Goal: Transaction & Acquisition: Purchase product/service

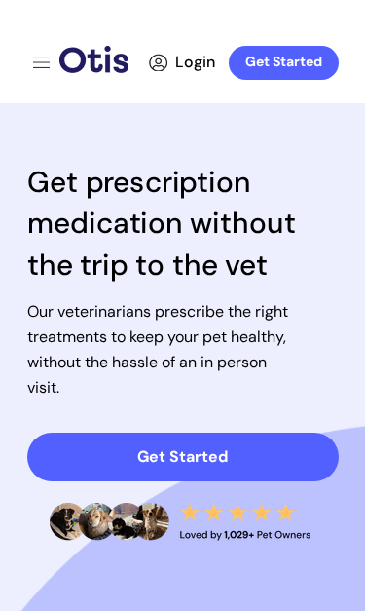
click at [244, 405] on div at bounding box center [183, 464] width 312 height 723
click at [230, 448] on span "Get Started" at bounding box center [183, 456] width 312 height 19
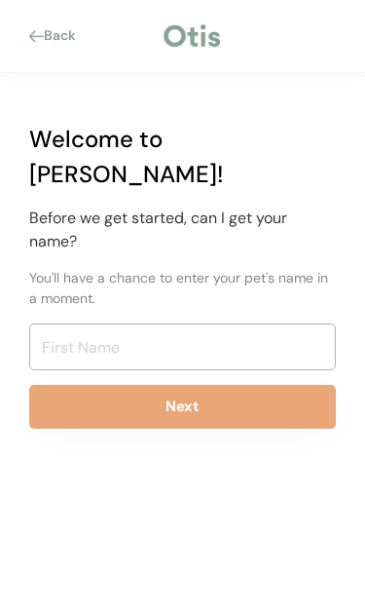
click at [114, 323] on input "input" at bounding box center [182, 346] width 307 height 47
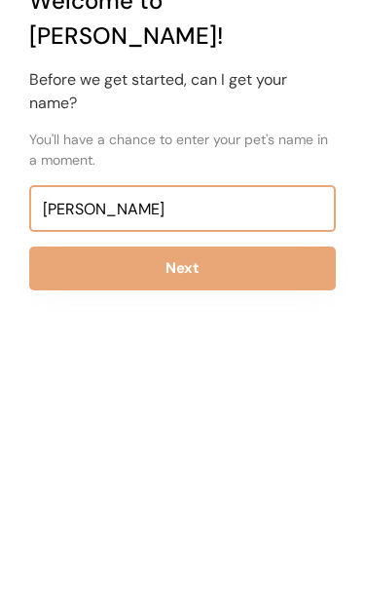
type input "Ashley ogletree"
click at [92, 385] on button "Next" at bounding box center [182, 407] width 307 height 44
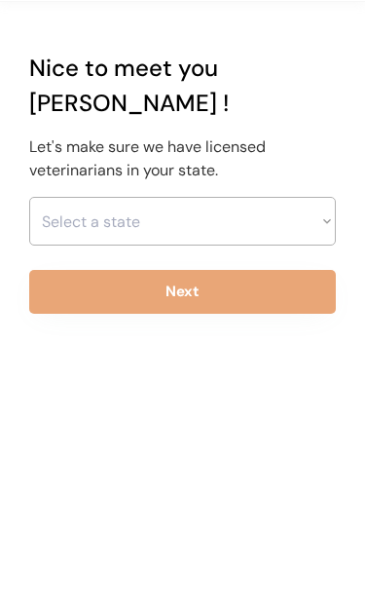
click at [94, 220] on select "Select a state Alabama Alaska American Samoa Arizona Arkansas California Colora…" at bounding box center [182, 221] width 307 height 49
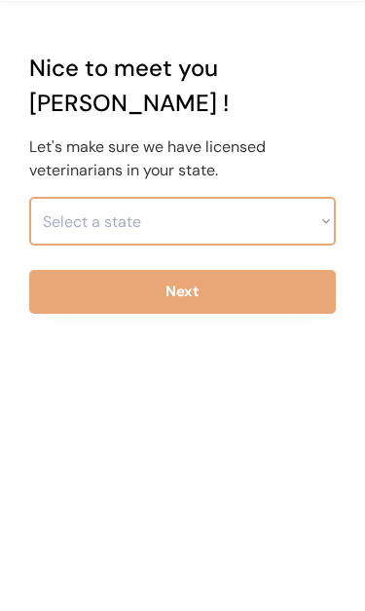
select select ""1348695171700984260__LOOKUP__1704914077155x202416989560905150""
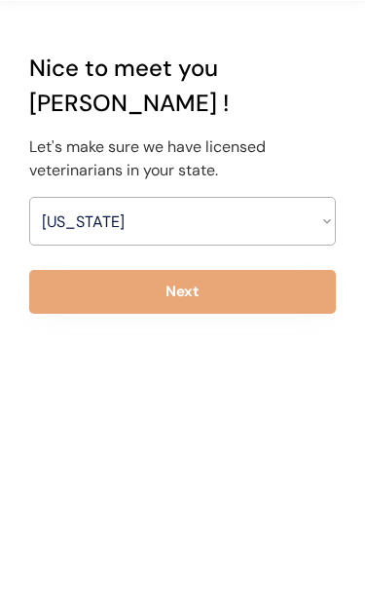
click at [94, 294] on button "Next" at bounding box center [182, 292] width 307 height 44
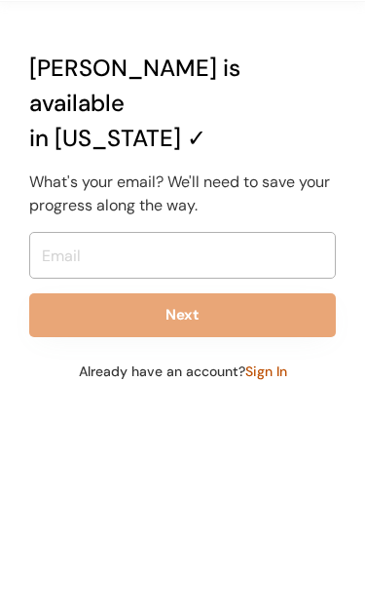
click at [94, 232] on input "email" at bounding box center [182, 255] width 307 height 47
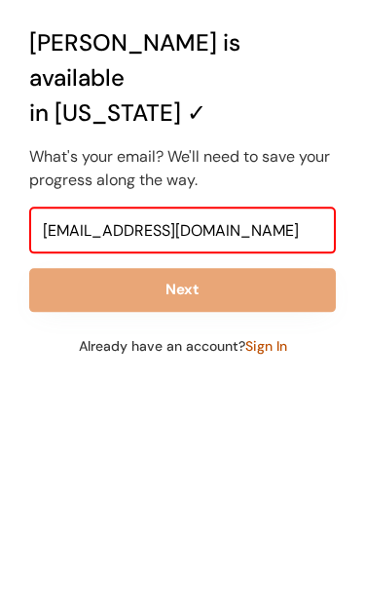
type input "ogbog949@gmail.com"
click at [75, 293] on button "Next" at bounding box center [182, 315] width 307 height 44
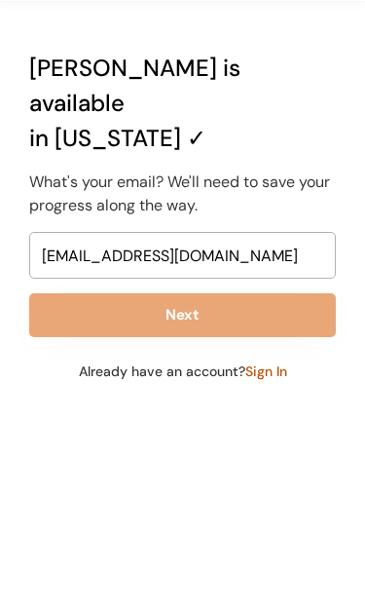
click at [64, 293] on button "Next" at bounding box center [182, 315] width 307 height 44
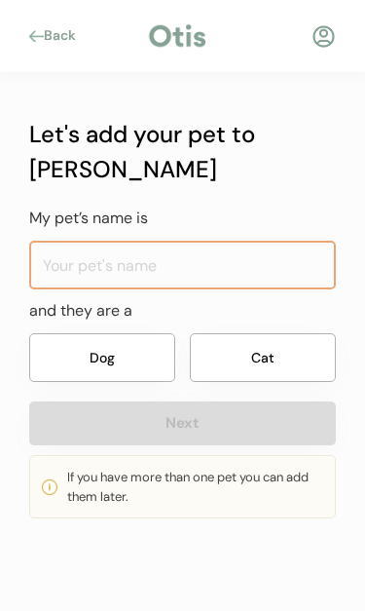
click at [72, 241] on input "input" at bounding box center [182, 265] width 307 height 49
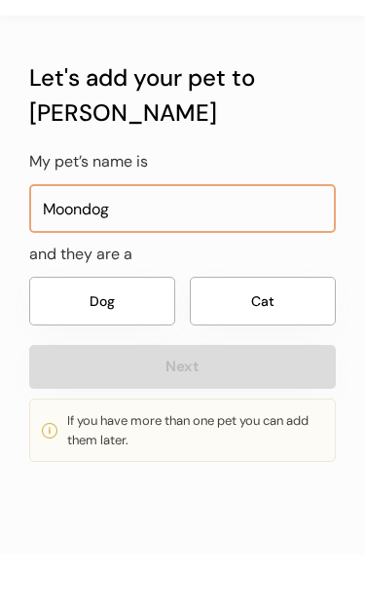
type input "Moondog"
click at [73, 333] on button "Dog" at bounding box center [102, 357] width 146 height 49
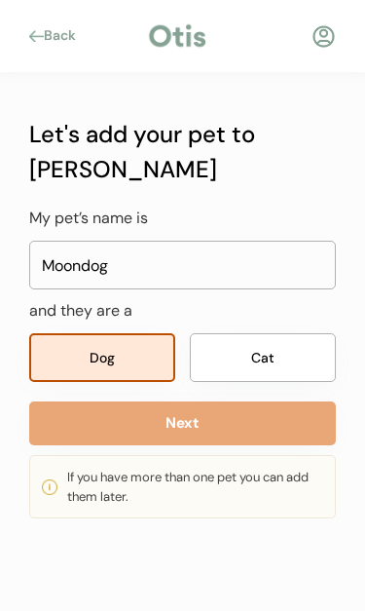
click at [56, 401] on button "Next" at bounding box center [182, 423] width 307 height 44
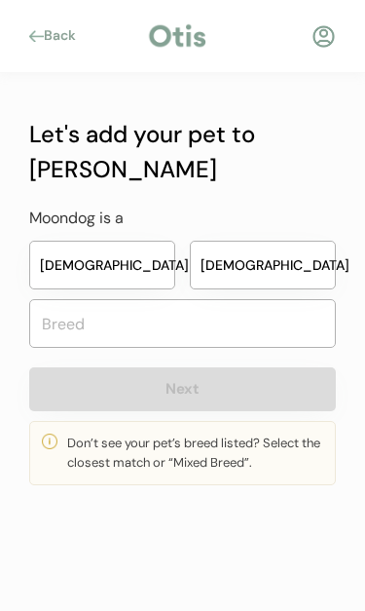
click at [278, 241] on button "Male" at bounding box center [263, 265] width 146 height 49
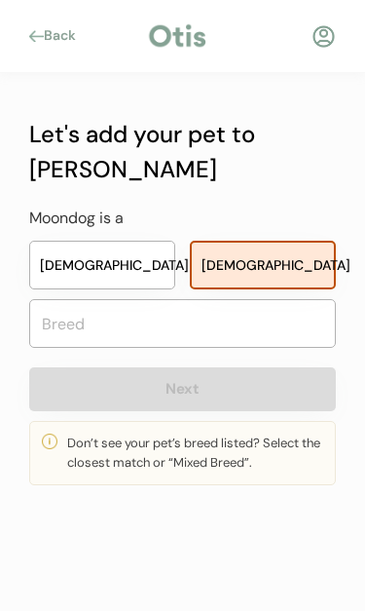
click at [82, 299] on input "text" at bounding box center [182, 323] width 307 height 49
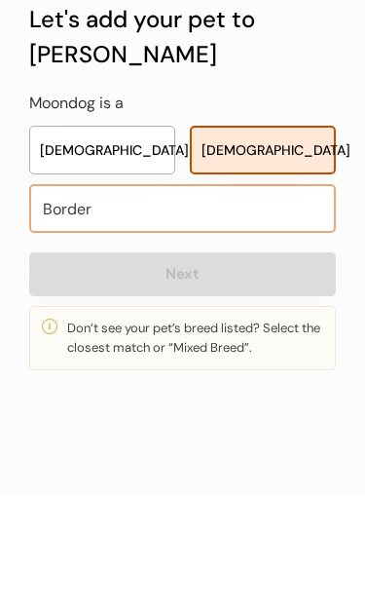
type input "Border"
type input "Border Collie"
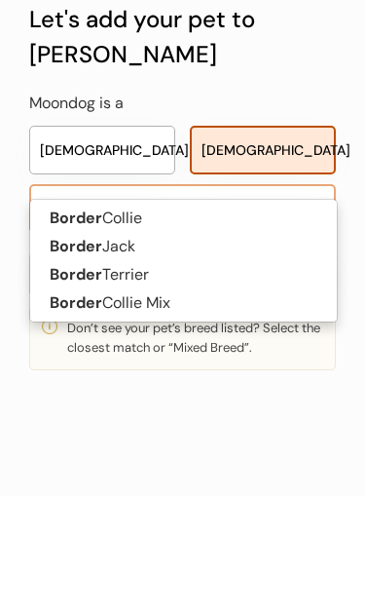
type input "Border c"
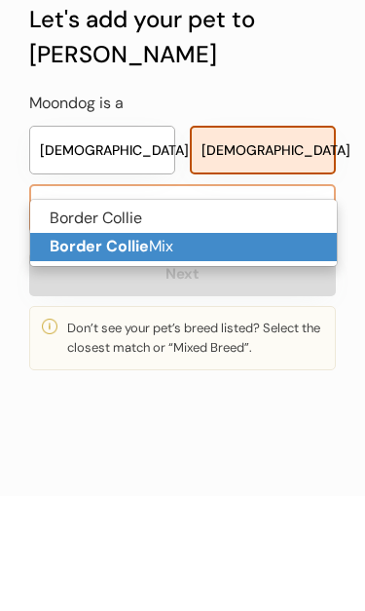
click at [59, 351] on strong "Border Collie" at bounding box center [99, 361] width 99 height 20
type input "Border Collie Mix"
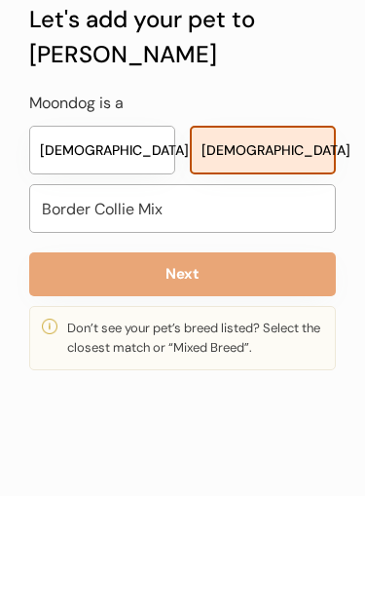
click at [66, 367] on button "Next" at bounding box center [182, 389] width 307 height 44
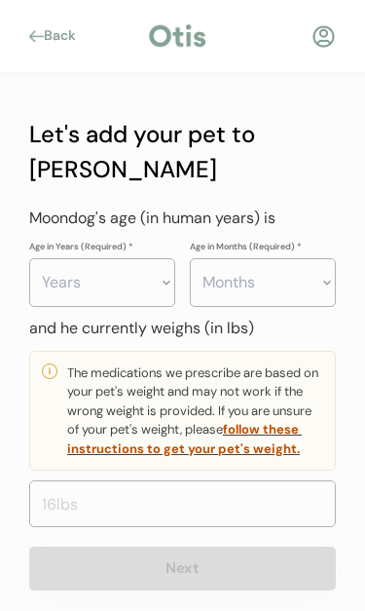
click at [86, 258] on select "Years 0 1 2 3 4 5 6 7 8 9 10 11 12 13 14 15 16 17 18 19 20" at bounding box center [102, 282] width 146 height 49
click at [160, 258] on select "Years 0 1 2 3 4 5 6 7 8 9 10 11 12 13 14 15 16 17 18 19 20" at bounding box center [102, 282] width 146 height 49
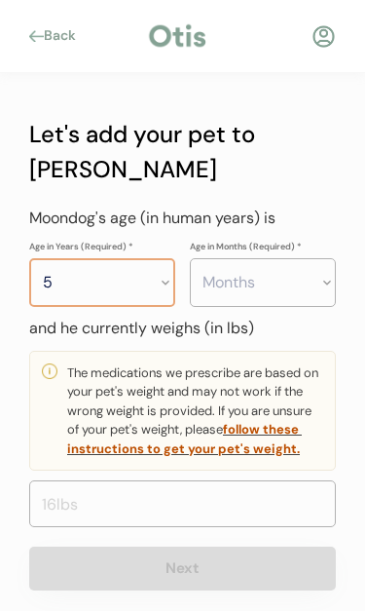
select select "6"
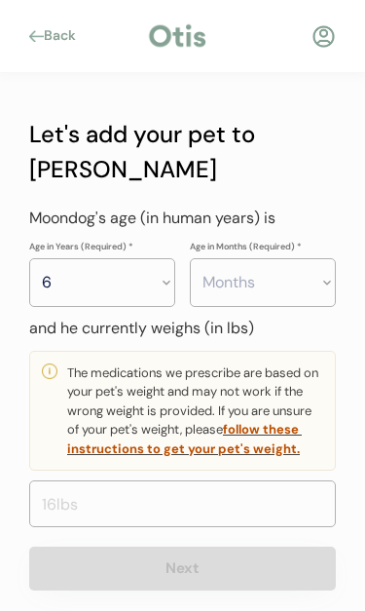
click at [291, 258] on select "Months 0 1 2 3 4 5 6 7 8 9 10 11" at bounding box center [263, 282] width 146 height 49
click at [306, 258] on select "Months 0 1 2 3 4 5 6 7 8 9 10 11" at bounding box center [263, 282] width 146 height 49
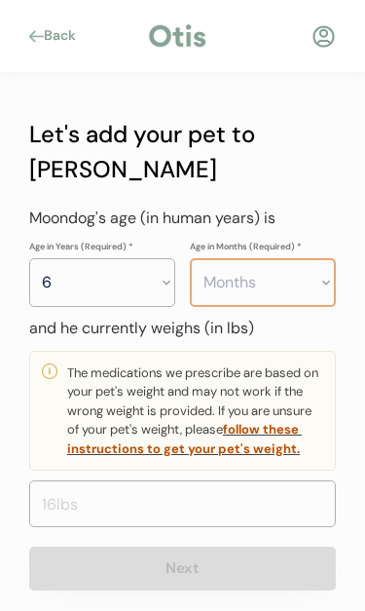
select select "2"
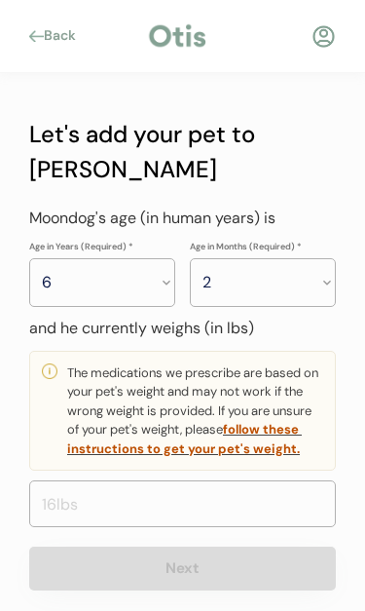
click at [236, 482] on input "input" at bounding box center [182, 503] width 307 height 47
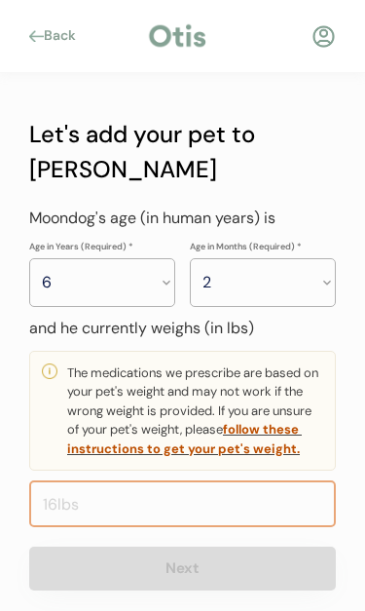
scroll to position [8, 0]
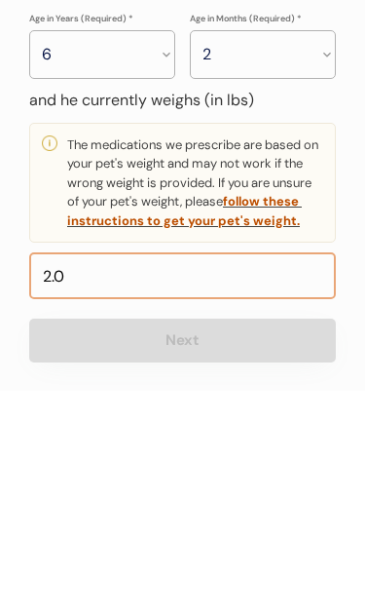
type input "25.0"
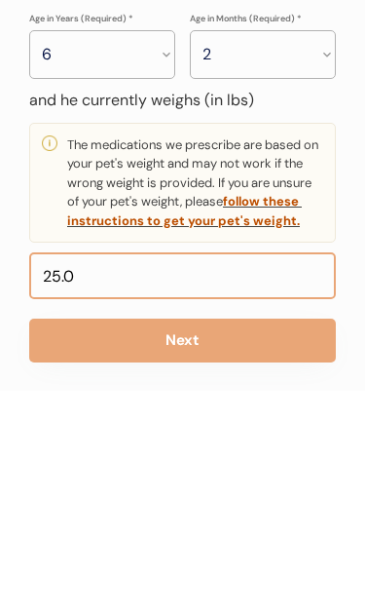
click at [77, 539] on button "Next" at bounding box center [182, 561] width 307 height 44
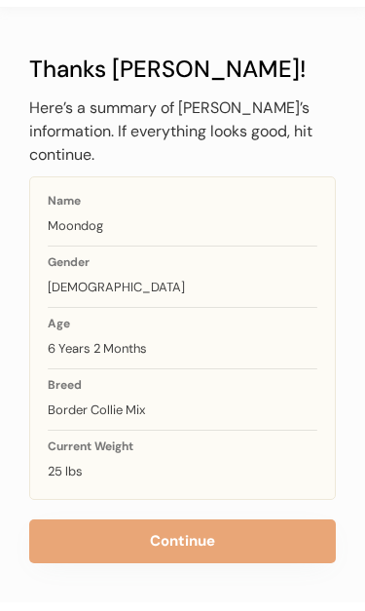
scroll to position [64, 0]
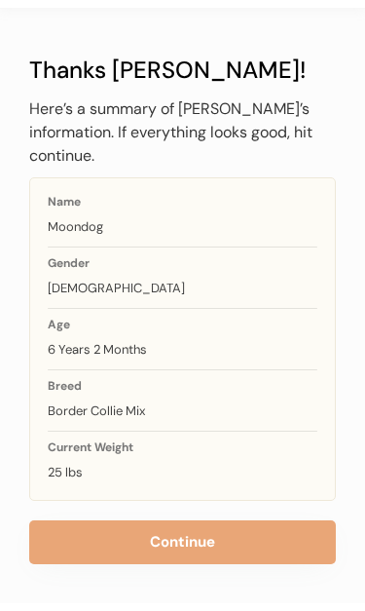
click at [281, 551] on button "Continue" at bounding box center [182, 542] width 307 height 44
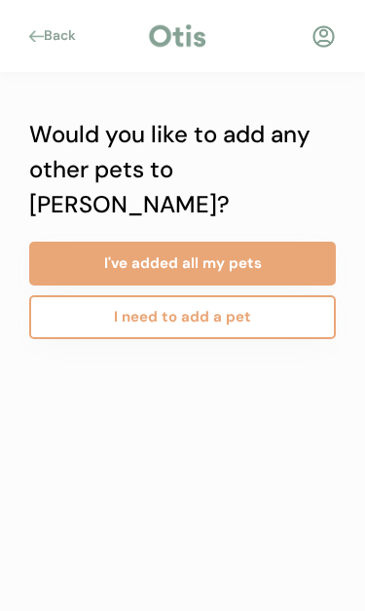
click at [96, 295] on button "I need to add a pet" at bounding box center [182, 317] width 307 height 44
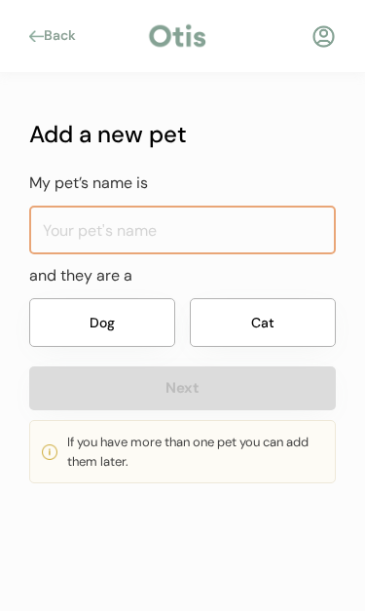
click at [99, 216] on input "input" at bounding box center [182, 230] width 307 height 49
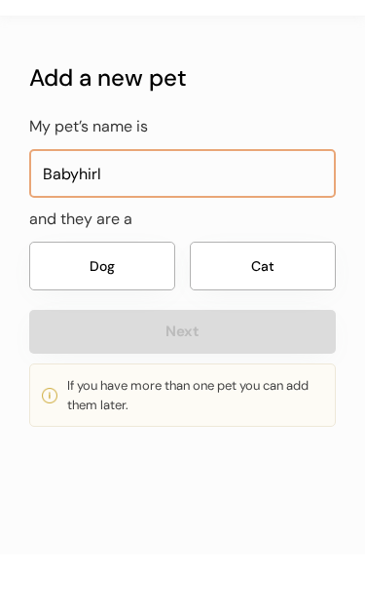
click at [77, 298] on button "Dog" at bounding box center [102, 322] width 146 height 49
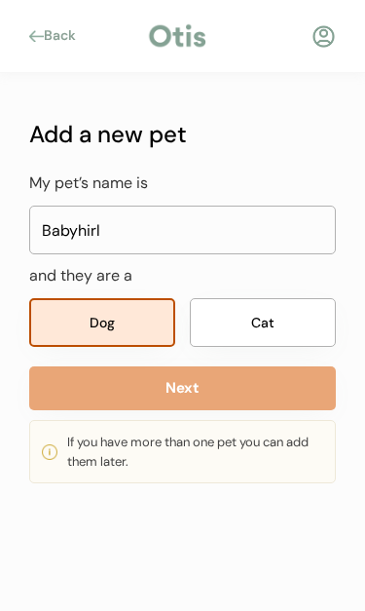
click at [114, 233] on input "input" at bounding box center [182, 230] width 307 height 49
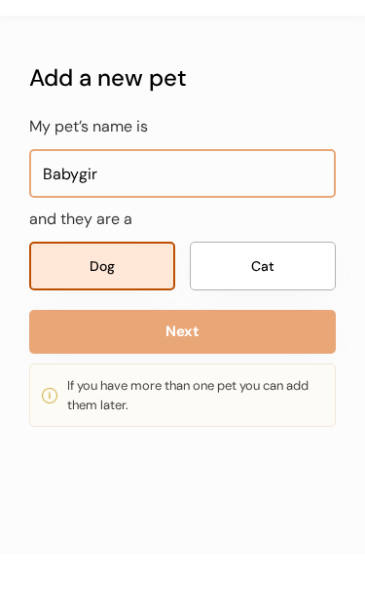
type input "Babygirl"
click at [65, 366] on button "Next" at bounding box center [182, 388] width 307 height 44
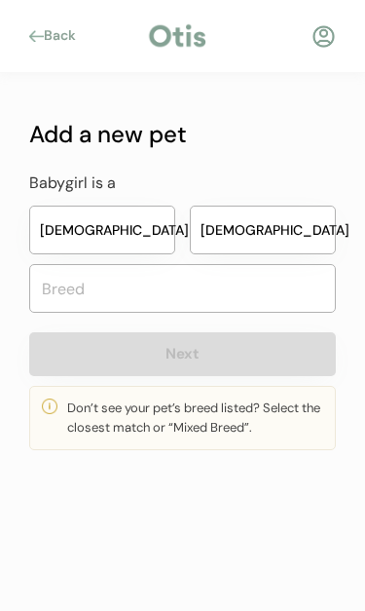
click at [76, 228] on button "Female" at bounding box center [102, 230] width 146 height 49
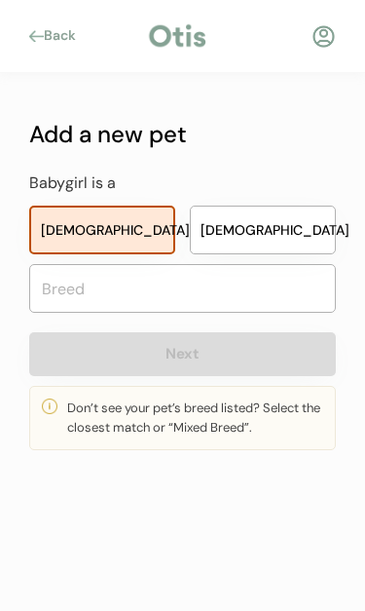
click at [71, 289] on input "text" at bounding box center [182, 288] width 307 height 49
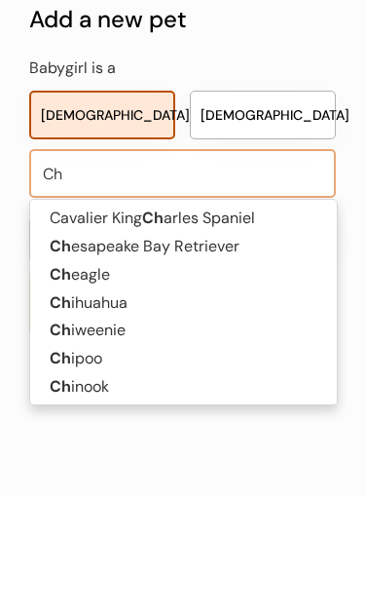
type input "Chi"
type input "Chihuahua"
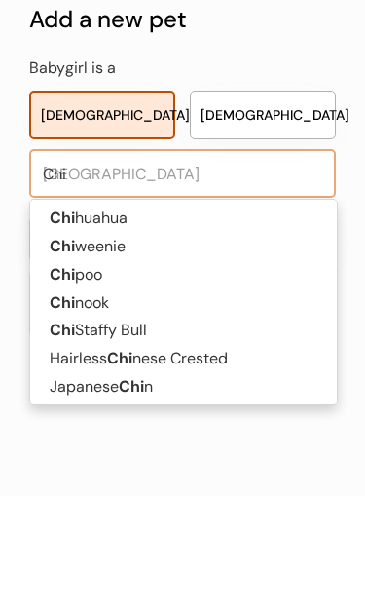
click at [59, 322] on strong "Chi" at bounding box center [62, 332] width 25 height 20
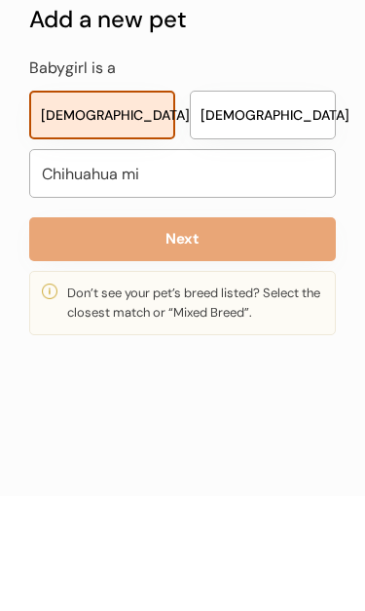
type input "Chihuahua mix"
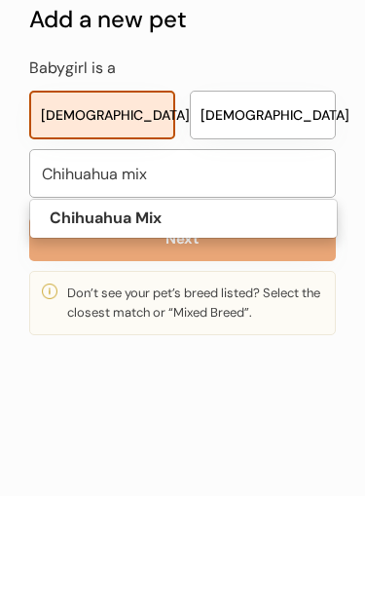
click at [281, 332] on button "Next" at bounding box center [182, 354] width 307 height 44
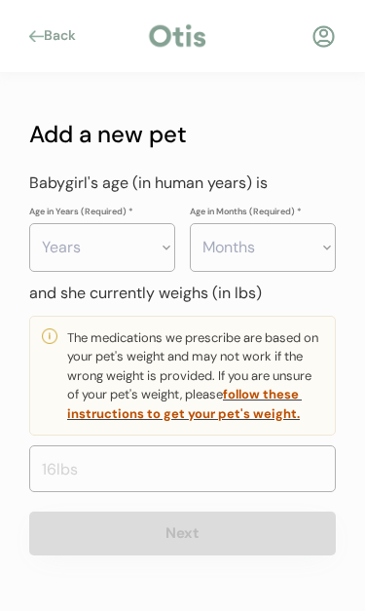
click at [75, 229] on select "Years 0 1 2 3 4 5 6 7 8 9 10 11 12 13 14 15 16 17 18 19 20" at bounding box center [102, 247] width 146 height 49
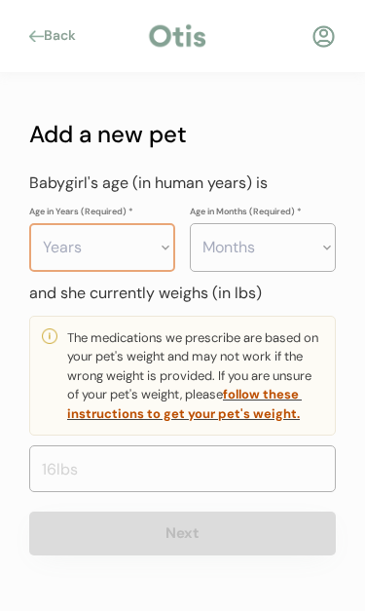
select select "6"
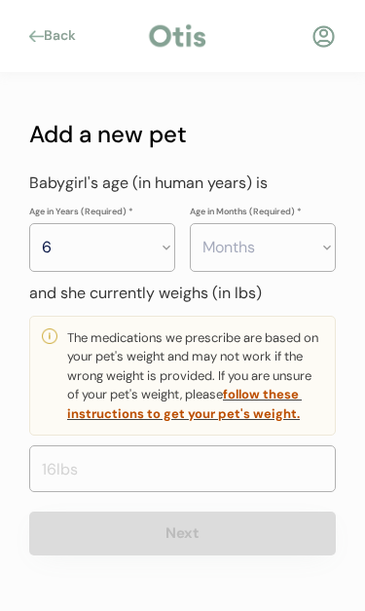
click at [52, 487] on input "input" at bounding box center [182, 468] width 307 height 47
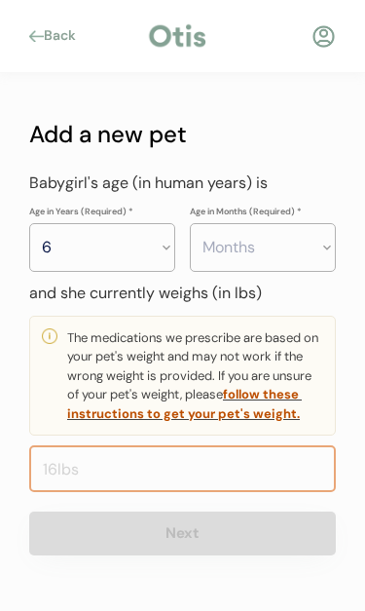
scroll to position [8, 0]
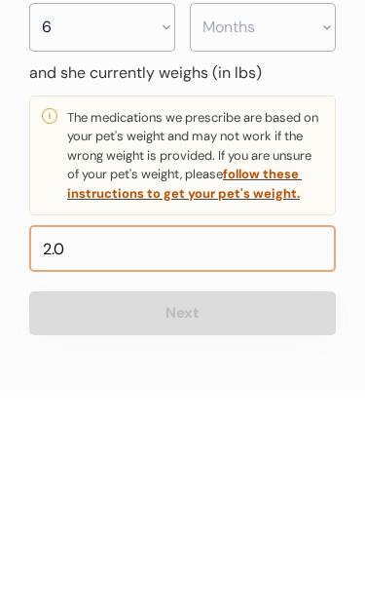
type input "20.0"
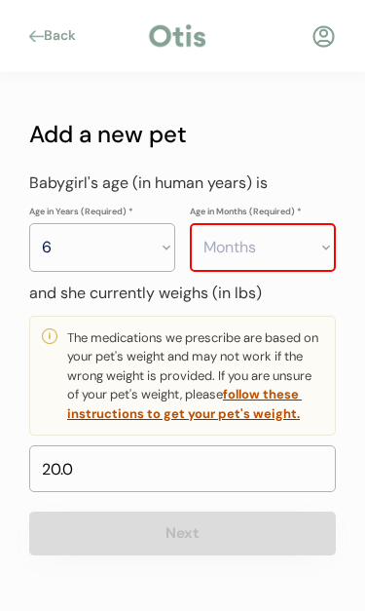
click at [246, 475] on input "input" at bounding box center [182, 468] width 307 height 47
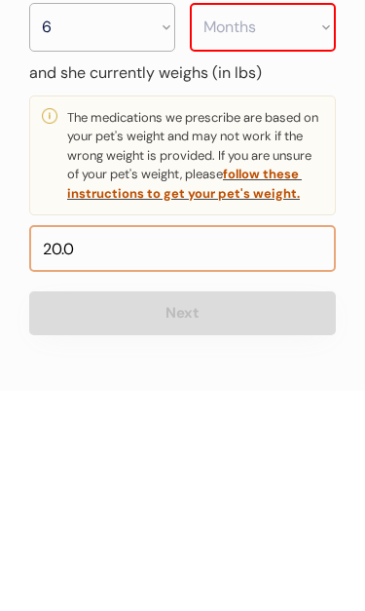
click at [323, 511] on button "Next" at bounding box center [182, 533] width 307 height 44
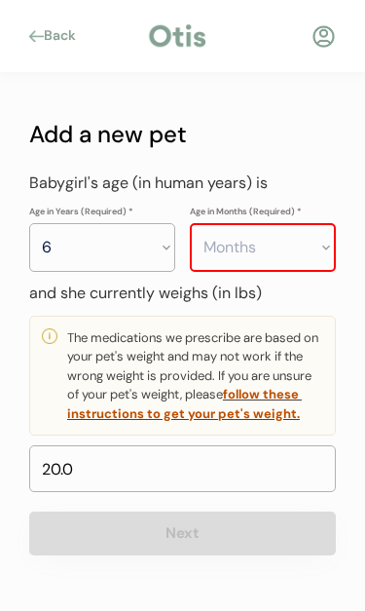
click at [289, 232] on select "Months 0 1 2 3 4 5 6 7 8 9 10 11" at bounding box center [263, 247] width 146 height 49
select select "1"
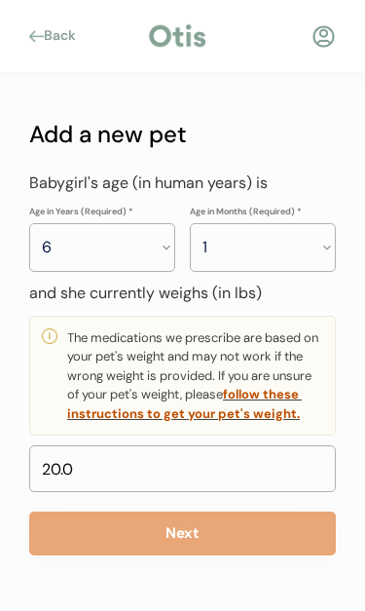
click at [248, 529] on button "Next" at bounding box center [182, 533] width 307 height 44
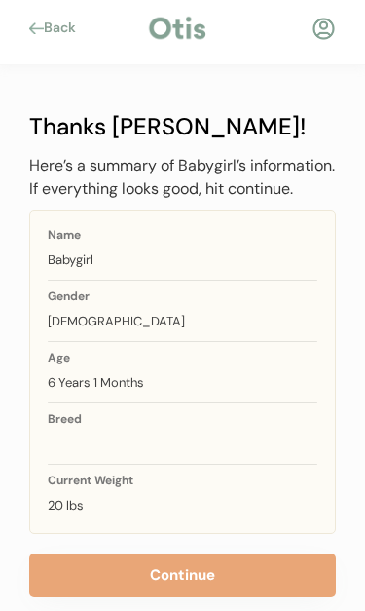
scroll to position [65, 0]
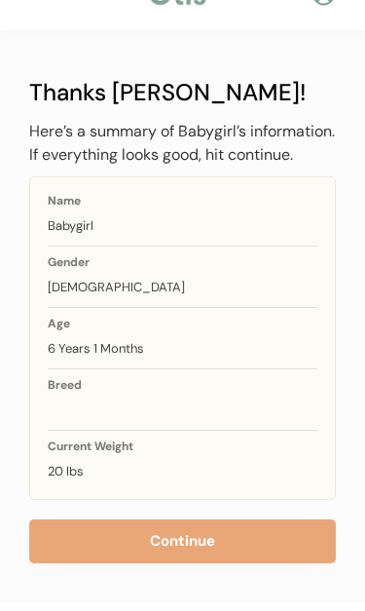
click at [265, 544] on button "Continue" at bounding box center [182, 541] width 307 height 44
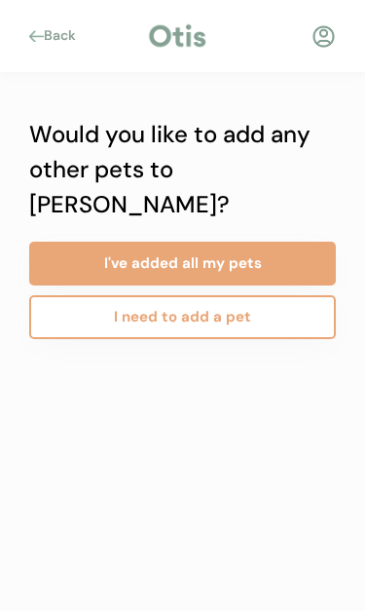
click at [268, 242] on button "I've added all my pets" at bounding box center [182, 264] width 307 height 44
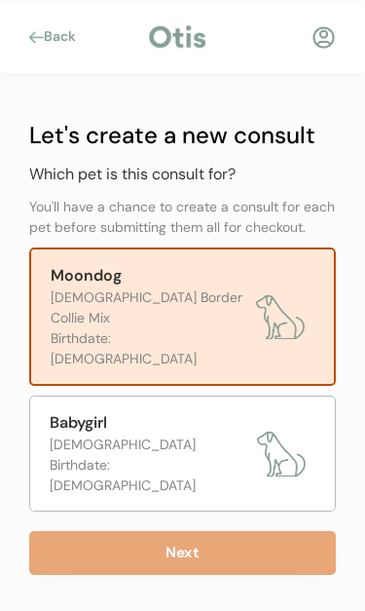
click at [209, 531] on button "Next" at bounding box center [182, 553] width 307 height 44
click at [216, 531] on button "Next" at bounding box center [182, 553] width 307 height 44
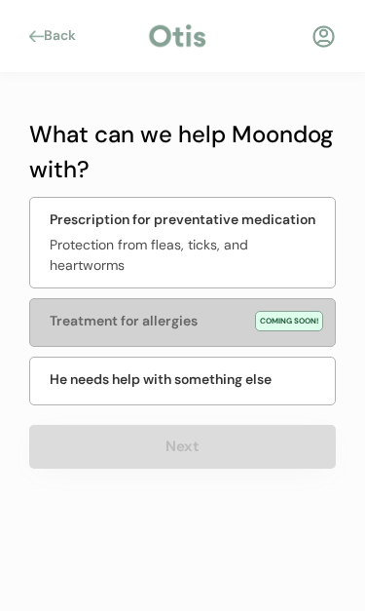
click at [80, 225] on div "Prescription for preventative medication" at bounding box center [183, 219] width 266 height 20
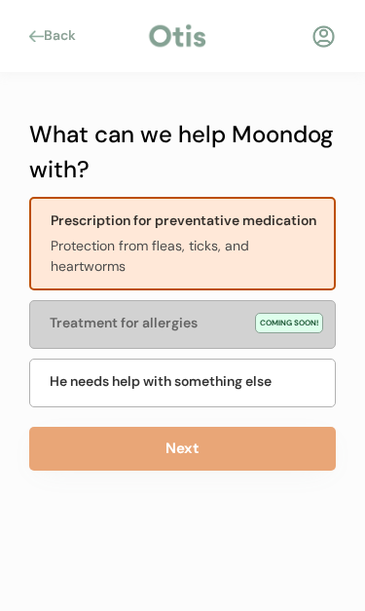
click at [214, 442] on button "Next" at bounding box center [182, 449] width 307 height 44
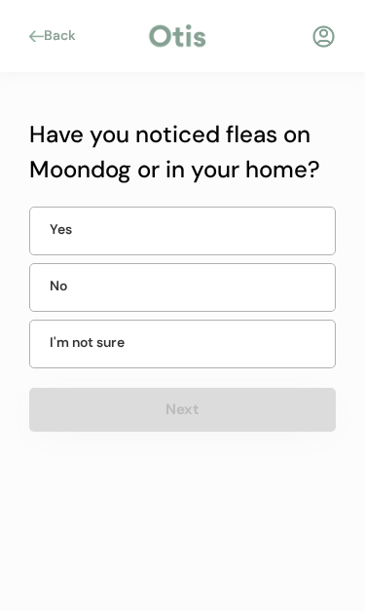
click at [69, 289] on div "No" at bounding box center [98, 286] width 97 height 20
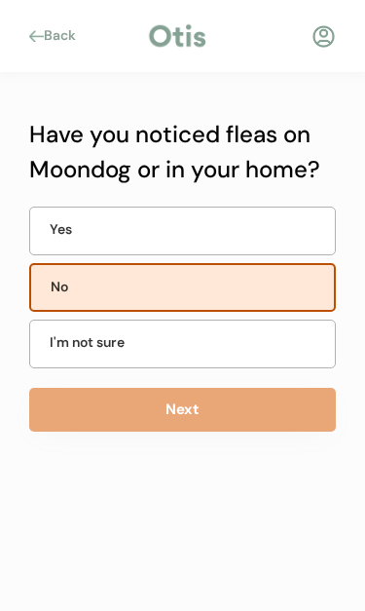
click at [282, 411] on button "Next" at bounding box center [182, 410] width 307 height 44
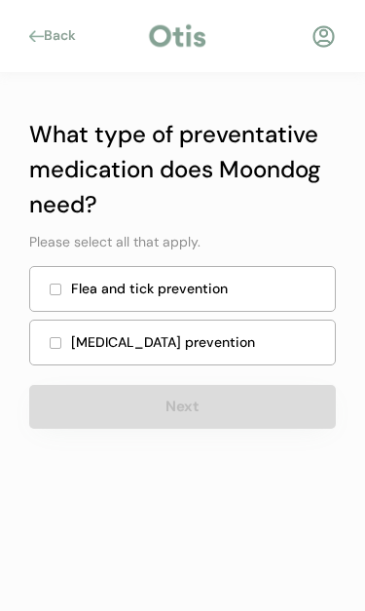
click at [56, 330] on div "[MEDICAL_DATA] prevention" at bounding box center [182, 342] width 307 height 46
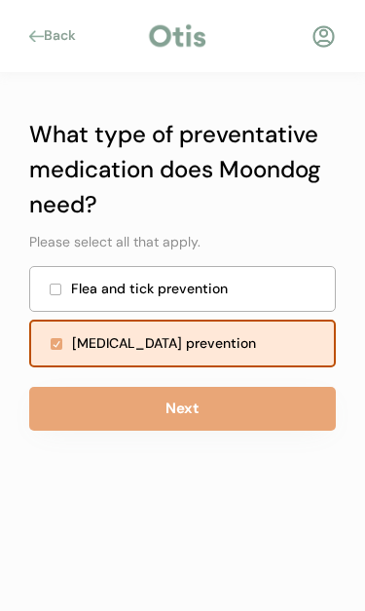
click at [64, 293] on div "Flea and tick prevention" at bounding box center [182, 289] width 307 height 46
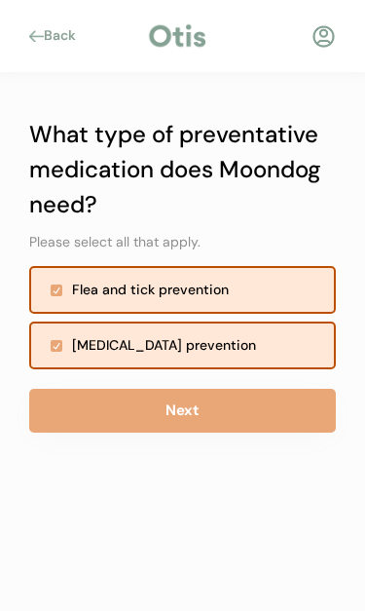
click at [269, 421] on button "Next" at bounding box center [182, 411] width 307 height 44
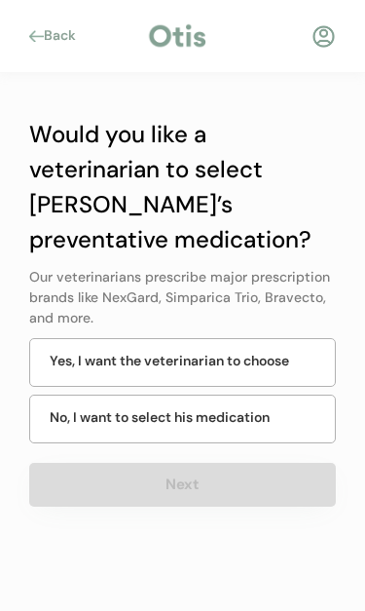
click at [264, 345] on div "Yes, I want the veterinarian to choose" at bounding box center [182, 362] width 307 height 49
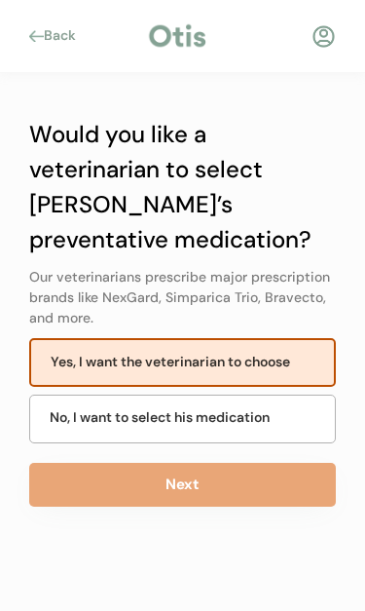
click at [243, 472] on button "Next" at bounding box center [182, 485] width 307 height 44
click at [207, 480] on button "Next" at bounding box center [182, 485] width 307 height 44
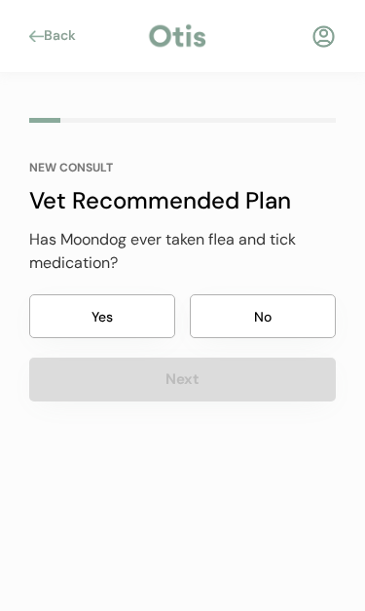
click at [85, 315] on button "Yes" at bounding box center [102, 316] width 146 height 44
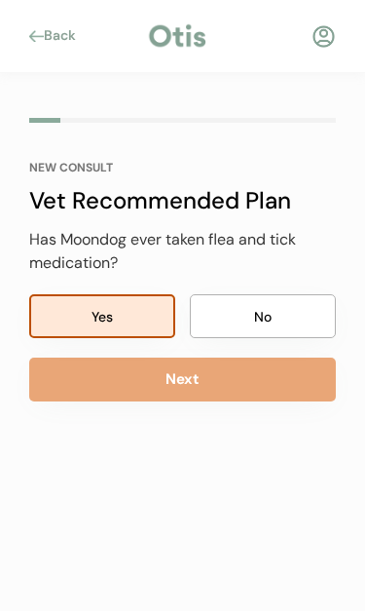
click at [273, 375] on button "Next" at bounding box center [182, 379] width 307 height 44
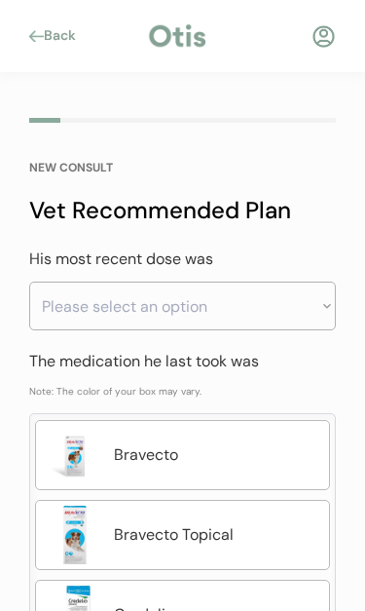
scroll to position [21, 0]
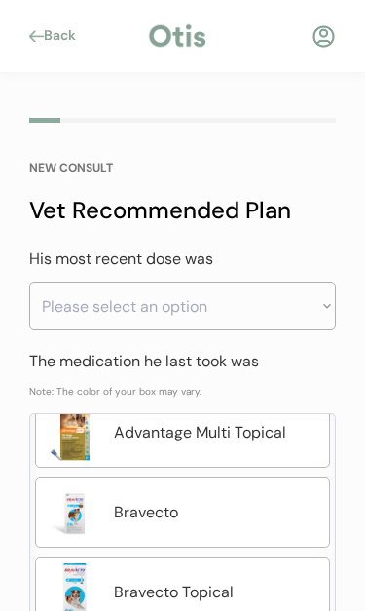
click at [312, 300] on select "Please select an option Less than a month ago Within the last 1 - 2 months With…" at bounding box center [182, 305] width 307 height 49
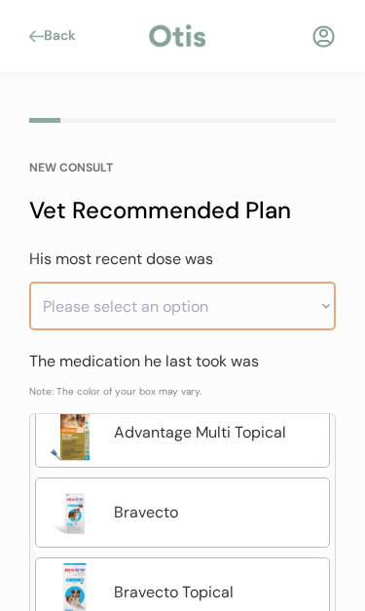
select select ""within_the_last_1___2_months""
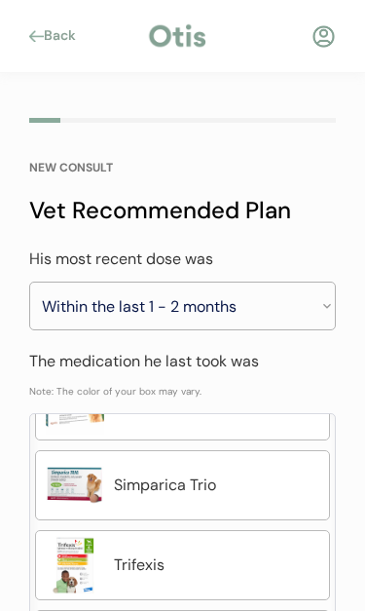
scroll to position [1004, 0]
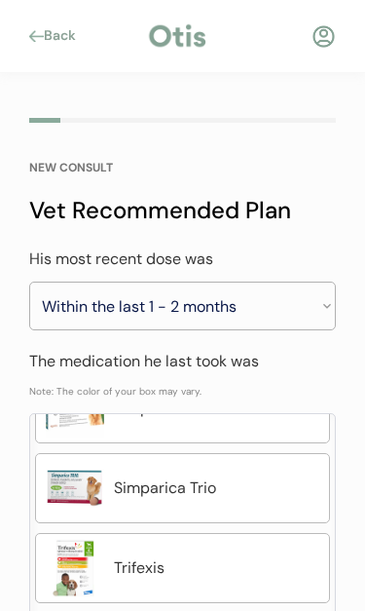
click at [171, 496] on div "Simparica Trio" at bounding box center [217, 487] width 206 height 23
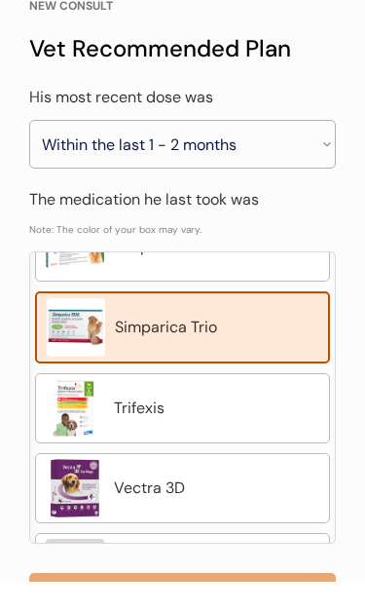
scroll to position [130, 0]
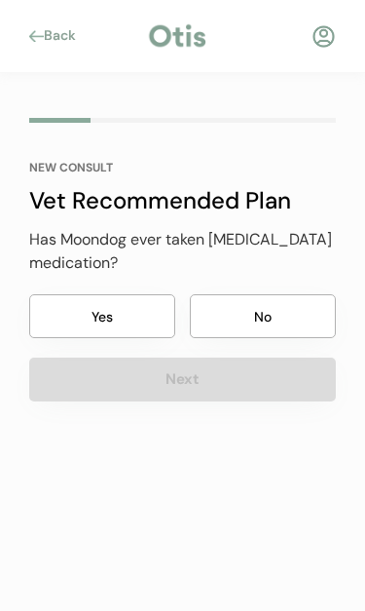
click at [80, 303] on button "Yes" at bounding box center [102, 316] width 146 height 44
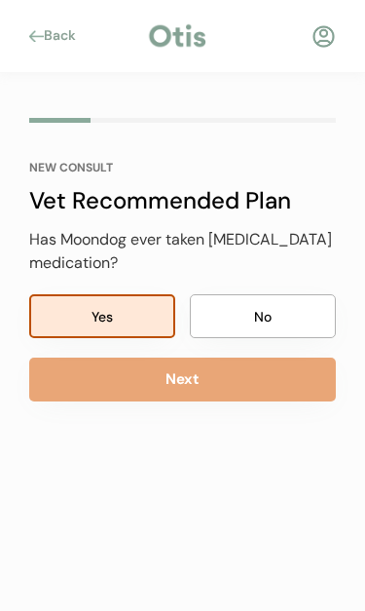
click at [76, 378] on button "Next" at bounding box center [182, 379] width 307 height 44
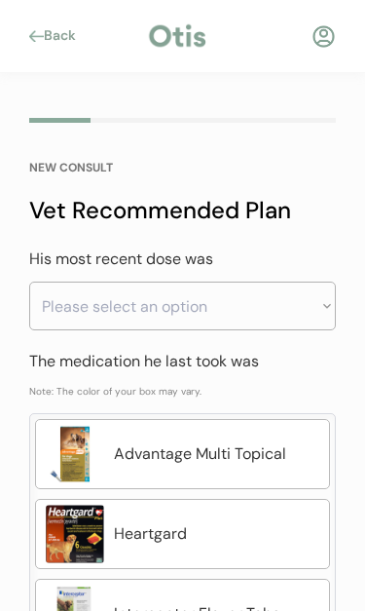
click at [314, 304] on select "Please select an option Less than a month ago Within the last 1 - 2 months With…" at bounding box center [182, 305] width 307 height 49
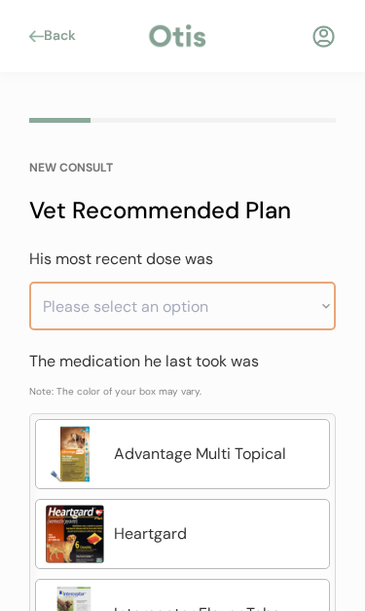
select select ""greater_than_6_months_ago""
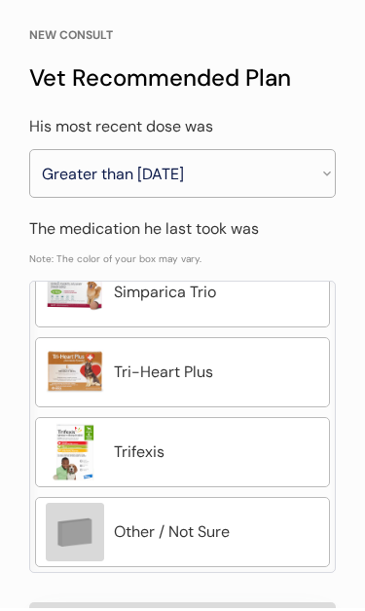
scroll to position [748, 0]
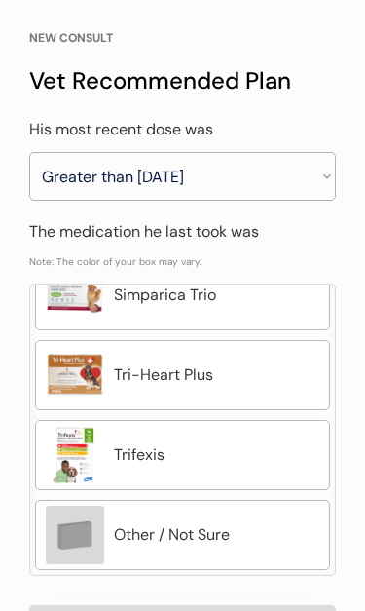
click at [211, 546] on div "Other / Not Sure" at bounding box center [182, 535] width 295 height 70
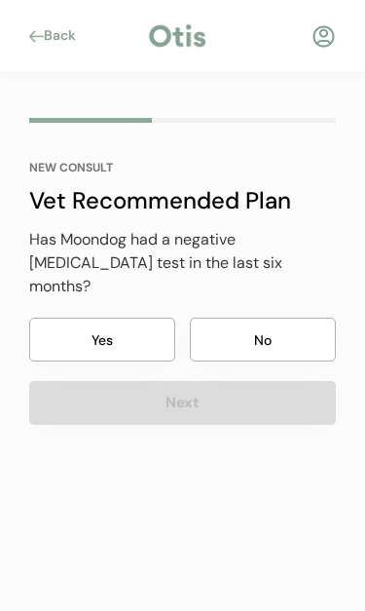
click at [83, 318] on button "Yes" at bounding box center [102, 340] width 146 height 44
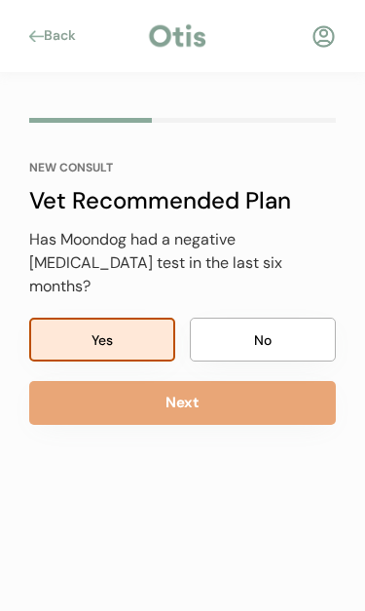
click at [80, 381] on button "Next" at bounding box center [182, 403] width 307 height 44
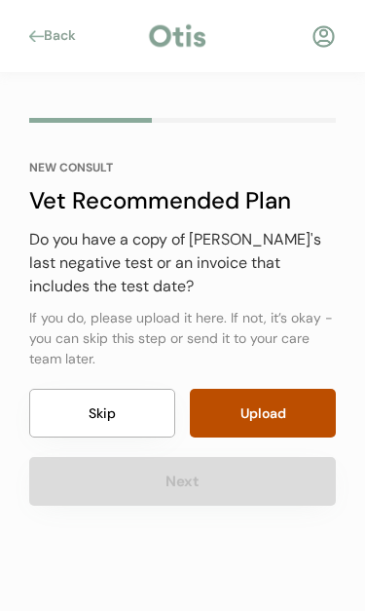
click at [77, 403] on button "Skip" at bounding box center [102, 413] width 146 height 49
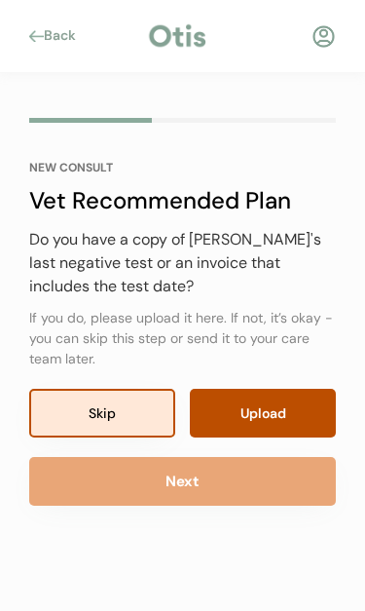
click at [75, 486] on button "Next" at bounding box center [182, 481] width 307 height 49
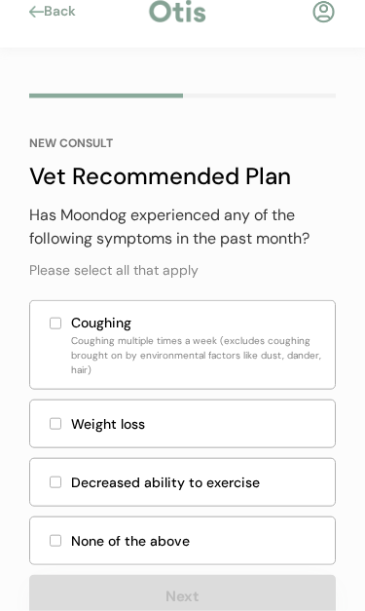
scroll to position [75, 0]
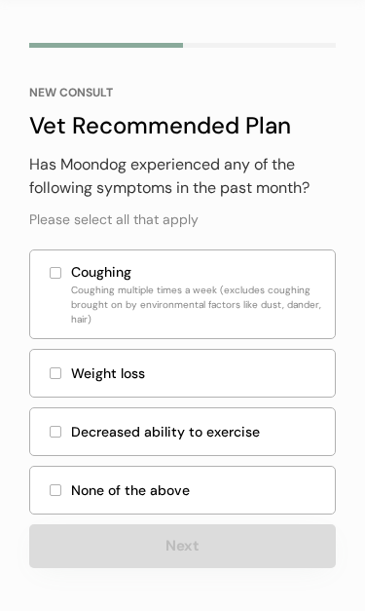
click at [62, 500] on div "None of the above" at bounding box center [182, 490] width 307 height 49
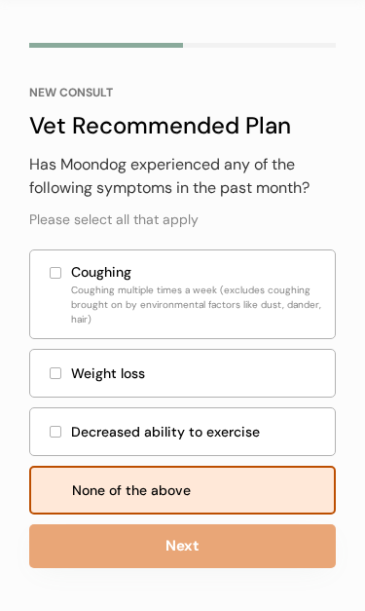
click at [96, 541] on button "Next" at bounding box center [182, 546] width 307 height 44
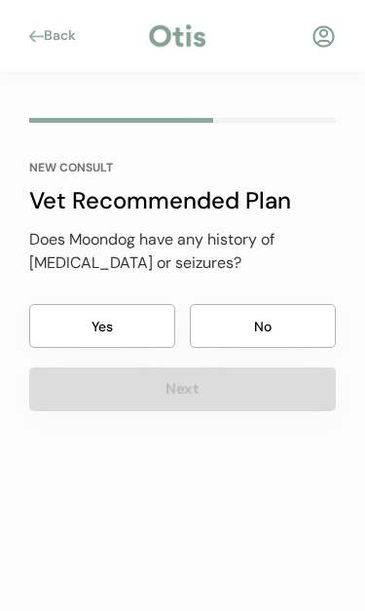
click at [286, 318] on button "No" at bounding box center [263, 326] width 146 height 44
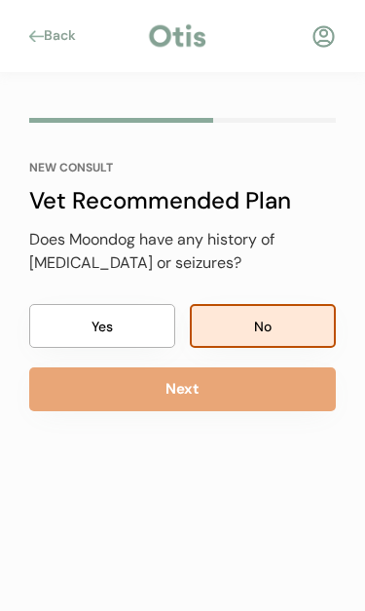
click at [69, 396] on button "Next" at bounding box center [182, 389] width 307 height 44
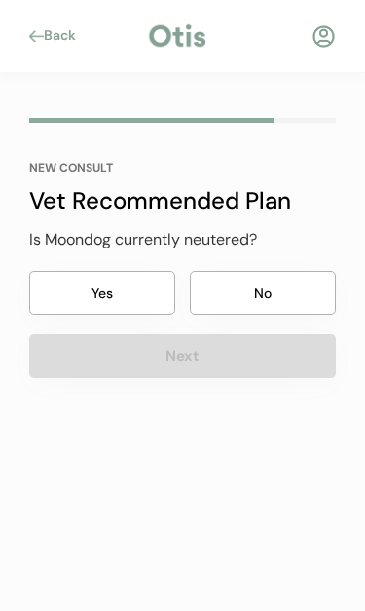
click at [104, 291] on button "Yes" at bounding box center [102, 293] width 146 height 44
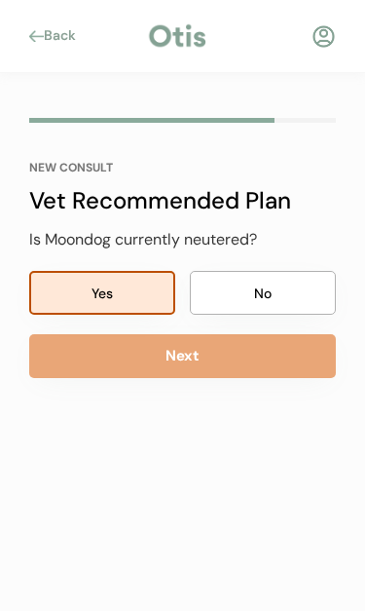
click at [226, 367] on button "Next" at bounding box center [182, 356] width 307 height 44
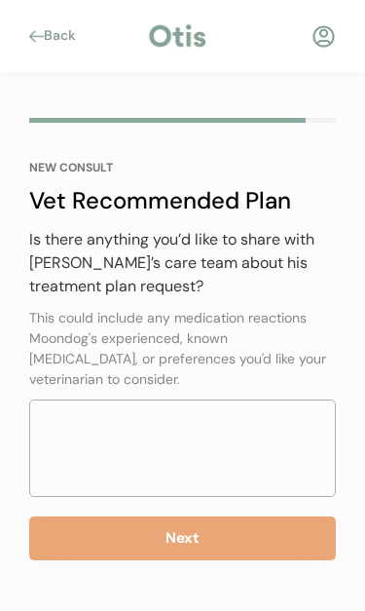
click at [240, 541] on button "Next" at bounding box center [182, 538] width 307 height 44
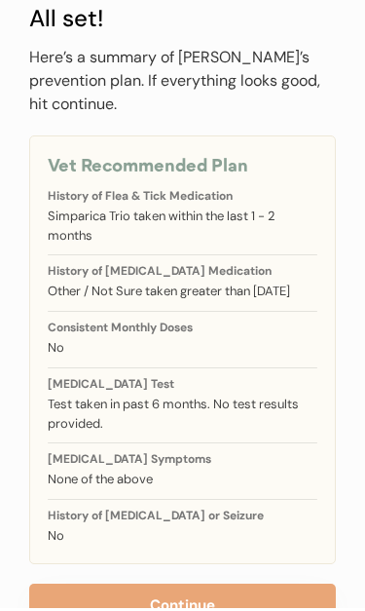
scroll to position [110, 0]
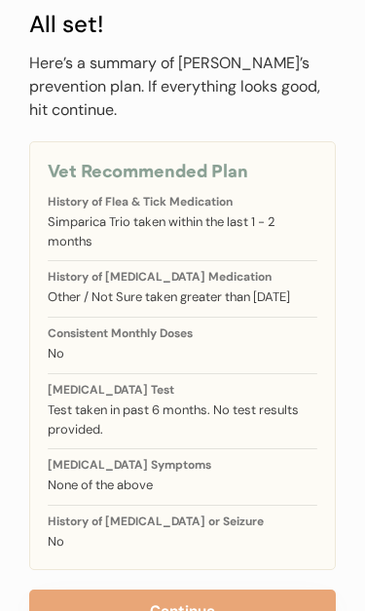
click at [241, 610] on button "Continue" at bounding box center [182, 611] width 307 height 44
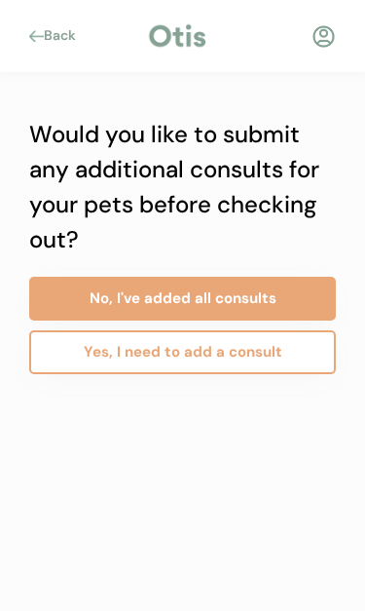
click at [79, 299] on button "No, I've added all consults" at bounding box center [182, 299] width 307 height 44
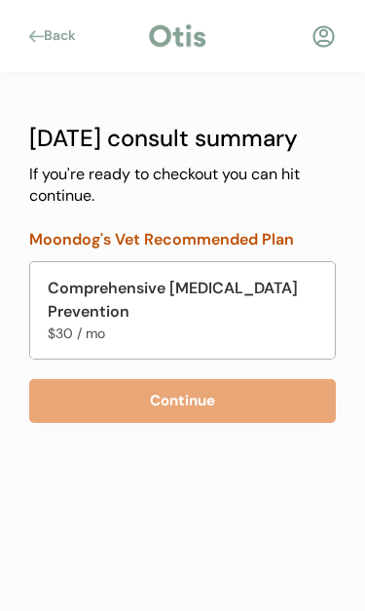
click at [198, 400] on button "Continue" at bounding box center [182, 401] width 307 height 44
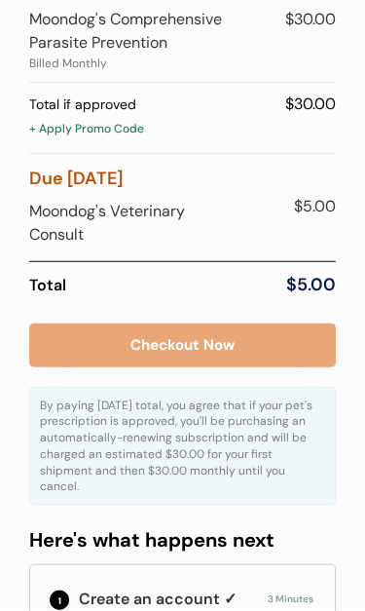
scroll to position [189, 0]
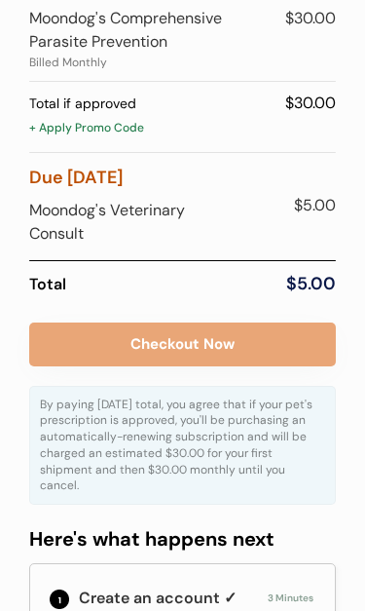
click at [114, 340] on button "Checkout Now" at bounding box center [182, 344] width 307 height 44
click at [235, 339] on button "Checkout Now" at bounding box center [182, 344] width 307 height 44
